Goal: Obtain resource: Obtain resource

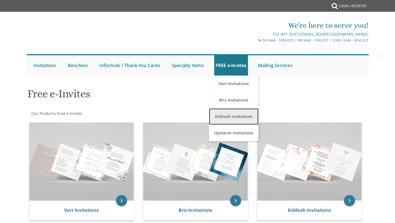
click at [233, 115] on link "Kiddush Invitations" at bounding box center [233, 117] width 49 height 16
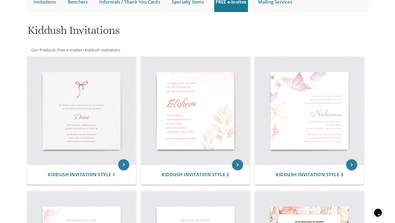
scroll to position [63, 0]
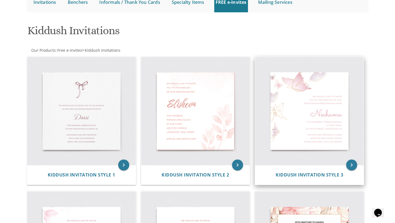
click at [306, 133] on img at bounding box center [309, 111] width 109 height 109
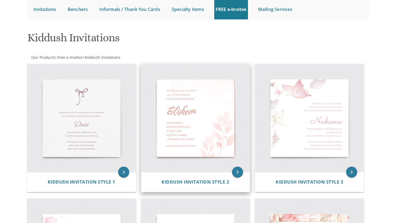
click at [150, 119] on img at bounding box center [195, 118] width 109 height 109
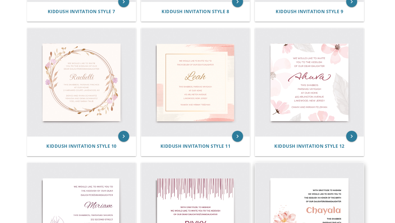
scroll to position [497, 0]
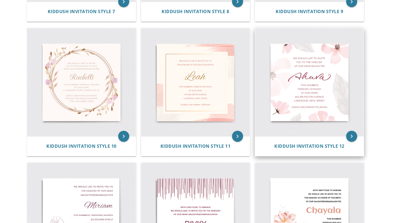
click at [307, 99] on img at bounding box center [309, 82] width 109 height 109
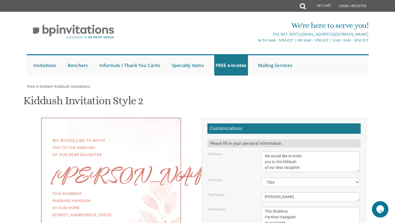
click at [74, 172] on div "Elisheva" at bounding box center [110, 175] width 117 height 7
click at [271, 193] on textarea "Elisheva" at bounding box center [310, 197] width 98 height 9
type textarea "Naami"
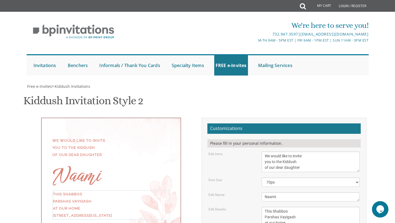
drag, startPoint x: 289, startPoint y: 141, endPoint x: 255, endPoint y: 141, distance: 34.0
click at [255, 207] on div "Edit Details: This Shabbos Parshas Vayigash at our home 415 Arlington Avenue La…" at bounding box center [284, 223] width 160 height 32
click at [278, 207] on textarea "This Shabbos Parshas Vayigash at our home 415 Arlington Avenue Lakewood, New Je…" at bounding box center [310, 223] width 98 height 32
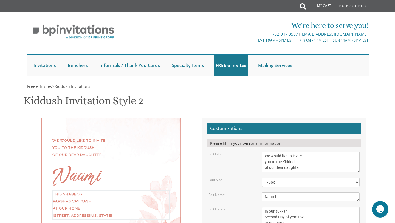
click at [275, 207] on textarea "This Shabbos Parshas Vayigash at our home 415 Arlington Avenue Lakewood, New Je…" at bounding box center [310, 223] width 98 height 32
drag, startPoint x: 265, startPoint y: 160, endPoint x: 306, endPoint y: 167, distance: 41.9
click at [306, 207] on textarea "This Shabbos Parshas Vayigash at our home 415 Arlington Avenue Lakewood, New Je…" at bounding box center [310, 223] width 98 height 32
type textarea "In our sukkah Second Day of yom tov at our parents home 2823 W. Strathmore Ave"
click at [275, 186] on form "Customizations Please fill in your personal information. Edit Intro: We would l…" at bounding box center [283, 213] width 153 height 179
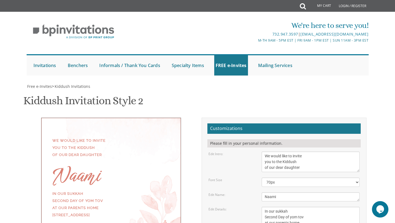
type textarea "s"
type textarea "Shamshon and Zarie Gershenfeld"
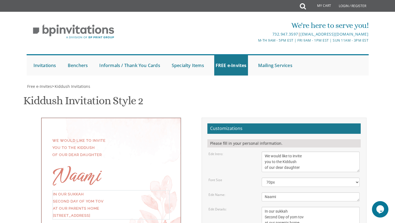
click at [271, 207] on textarea "This Shabbos Parshas Vayigash at our home 415 Arlington Avenue Lakewood, New Je…" at bounding box center [310, 223] width 98 height 32
drag, startPoint x: 300, startPoint y: 153, endPoint x: 228, endPoint y: 149, distance: 72.7
click at [228, 207] on div "Edit Details: This Shabbos Parshas Vayigash at our home 415 Arlington Avenue La…" at bounding box center [284, 223] width 160 height 32
click at [301, 207] on textarea "This Shabbos Parshas Vayigash at our home 415 Arlington Avenue Lakewood, New Je…" at bounding box center [310, 223] width 98 height 32
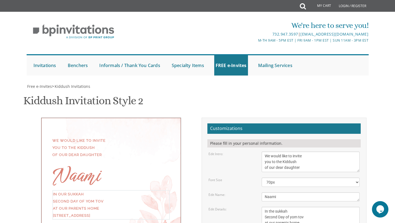
drag, startPoint x: 301, startPoint y: 153, endPoint x: 234, endPoint y: 153, distance: 66.6
click at [234, 207] on div "Edit Details: This Shabbos Parshas Vayigash at our home 415 Arlington Avenue La…" at bounding box center [284, 223] width 160 height 32
type textarea "In the sukkah Second Day of yom tov 2823 W. Strathmore Ave"
click at [234, 207] on div "Edit Details: This Shabbos Parshas Vayigash at our home 415 Arlington Avenue La…" at bounding box center [284, 223] width 160 height 32
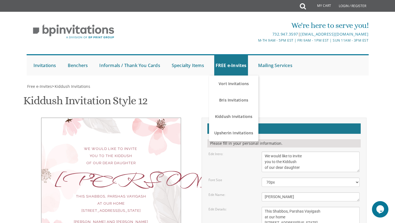
scroll to position [74, 0]
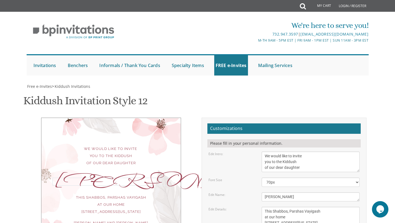
drag, startPoint x: 280, startPoint y: 124, endPoint x: 261, endPoint y: 124, distance: 18.1
click at [261, 193] on textarea "[PERSON_NAME]" at bounding box center [310, 197] width 98 height 9
type textarea "Naami"
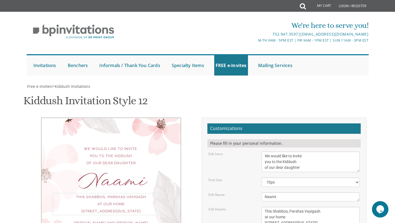
drag, startPoint x: 325, startPoint y: 139, endPoint x: 223, endPoint y: 138, distance: 102.5
click at [223, 207] on div "Edit Details: This Shabbos, [GEOGRAPHIC_DATA] at our home [STREET_ADDRESS][US_S…" at bounding box center [284, 220] width 160 height 26
drag, startPoint x: 304, startPoint y: 148, endPoint x: 260, endPoint y: 141, distance: 45.2
click at [260, 207] on div "This Shabbos, Parshas Vayigash at our home [STREET_ADDRESS][US_STATE]" at bounding box center [310, 220] width 106 height 26
drag, startPoint x: 306, startPoint y: 149, endPoint x: 236, endPoint y: 148, distance: 69.9
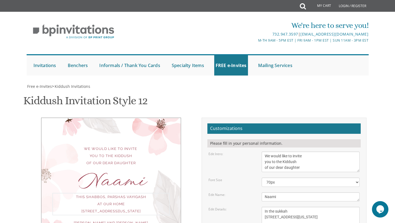
click at [236, 207] on div "Edit Details: This Shabbos, [GEOGRAPHIC_DATA] at our home [STREET_ADDRESS][US_S…" at bounding box center [284, 220] width 160 height 26
click at [294, 207] on textarea "This Shabbos, Parshas Vayigash at our home [STREET_ADDRESS][US_STATE]" at bounding box center [310, 220] width 98 height 26
type textarea "In the sukkah Second day yom tov [STREET_ADDRESS]"
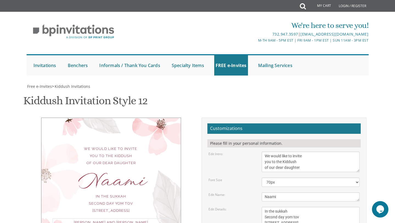
click at [246, 164] on form "Customizations Please fill in your personal information. Edit Intro: We would l…" at bounding box center [283, 210] width 153 height 173
type textarea "Shamshon and Zarie Gershenfeld Yaakov and Chavi Wealcatch"
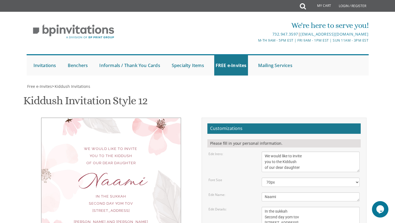
click at [193, 182] on div "We would like to invite you to the Kiddush of our dear daughter Naami In the su…" at bounding box center [197, 212] width 346 height 188
type input "a"
type input "zariewealy@gmail.com"
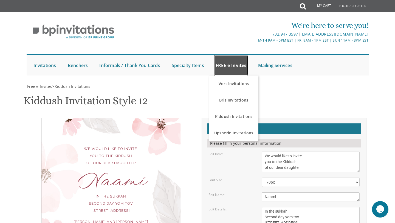
click at [232, 66] on link "FREE e-Invites" at bounding box center [231, 65] width 34 height 20
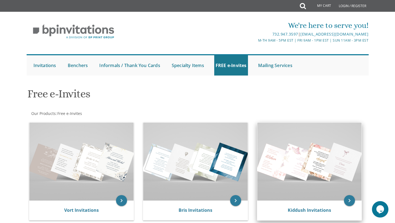
click at [307, 155] on img at bounding box center [309, 162] width 104 height 78
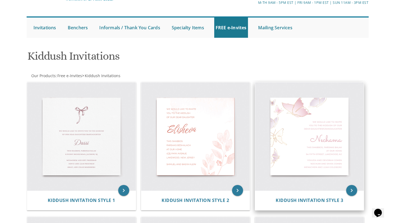
scroll to position [45, 0]
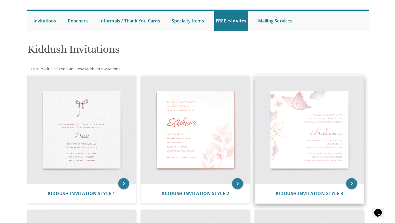
click at [271, 125] on img at bounding box center [309, 130] width 109 height 109
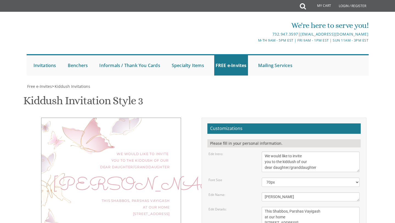
scroll to position [40, 0]
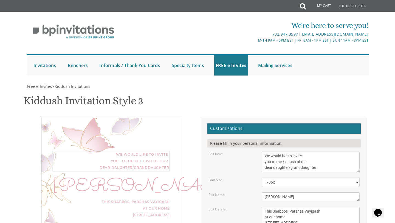
drag, startPoint x: 318, startPoint y: 127, endPoint x: 296, endPoint y: 131, distance: 22.4
click at [296, 152] on textarea "We would like to invite you to the kiddush of our dear daughter/granddaughter" at bounding box center [310, 162] width 98 height 21
click at [300, 193] on textarea "Nechama" at bounding box center [310, 197] width 98 height 9
type textarea "N"
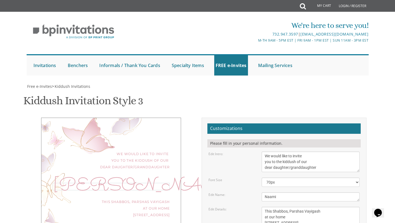
type textarea "Naami"
drag, startPoint x: 263, startPoint y: 172, endPoint x: 315, endPoint y: 193, distance: 55.9
click at [315, 193] on form "Customizations Please fill in your personal information. Edit Intro: We would l…" at bounding box center [283, 213] width 153 height 179
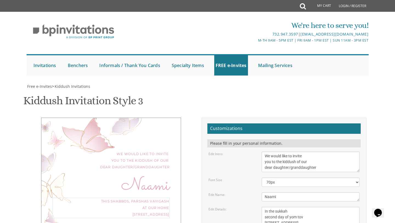
type textarea "In the sukkah second day of yom tov 2823 w. strathmore ave."
drag, startPoint x: 307, startPoint y: 212, endPoint x: 297, endPoint y: 191, distance: 23.8
click at [297, 191] on form "Customizations Please fill in your personal information. Edit Intro: We would l…" at bounding box center [283, 213] width 153 height 179
type textarea "shamshon and zarie gershenfeld yaakov and chavi wealcatch"
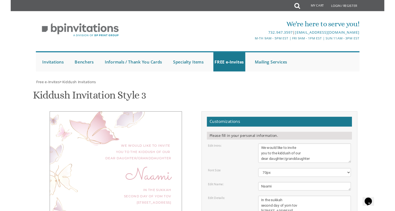
scroll to position [115, 0]
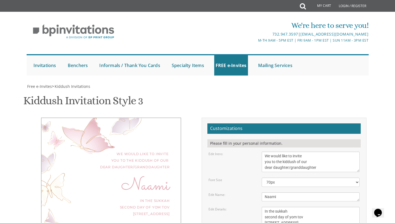
type input "zariewealy@gmail.com"
